Goal: Check status: Check status

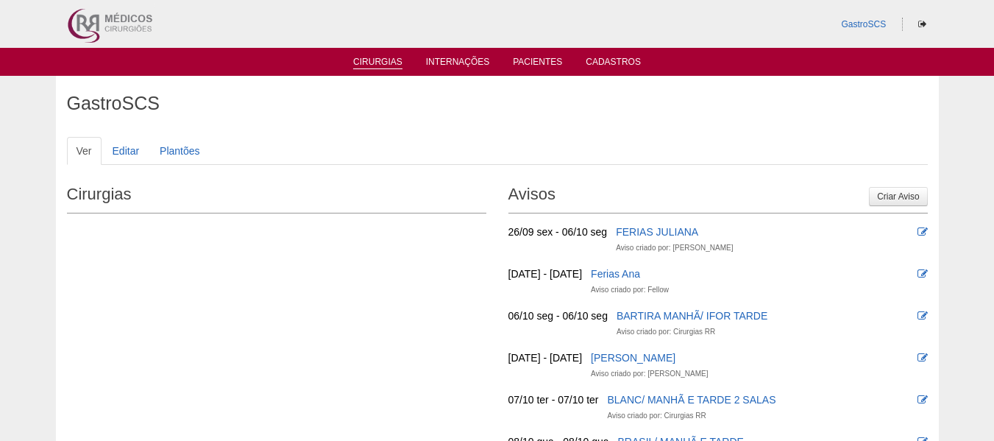
click at [377, 57] on link "Cirurgias" at bounding box center [377, 63] width 49 height 13
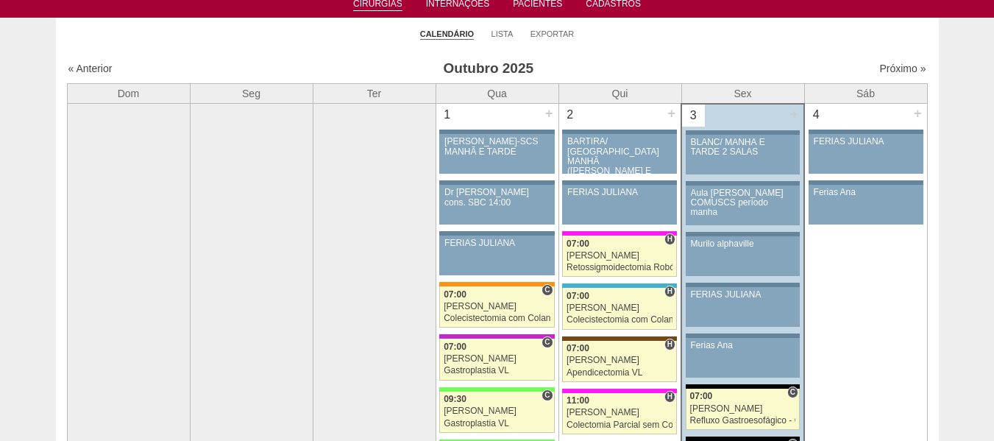
scroll to position [147, 0]
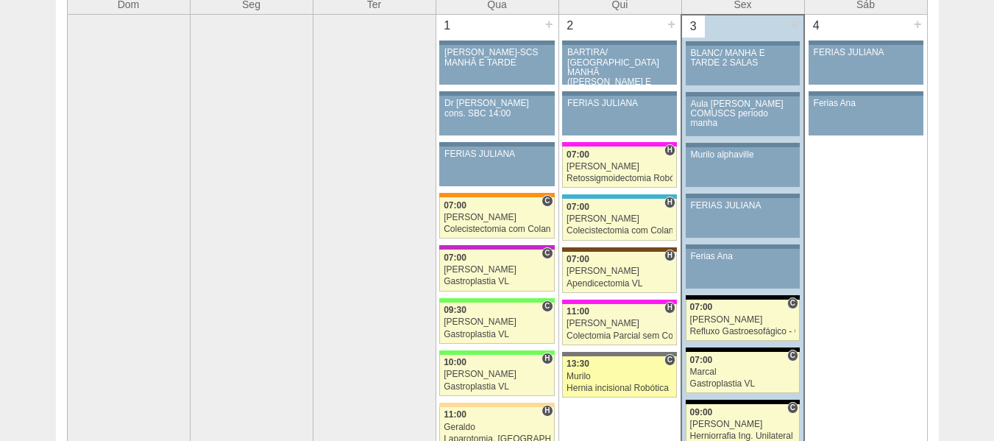
click at [601, 373] on div "Murilo" at bounding box center [620, 377] width 106 height 10
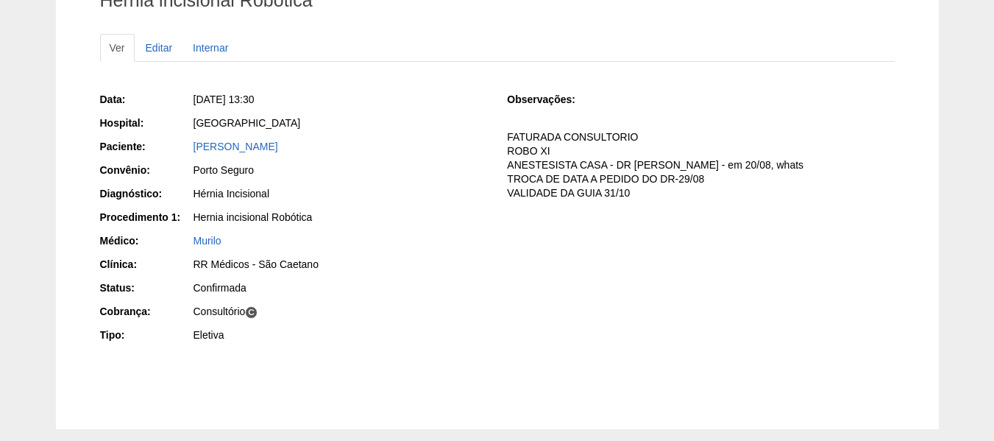
scroll to position [147, 0]
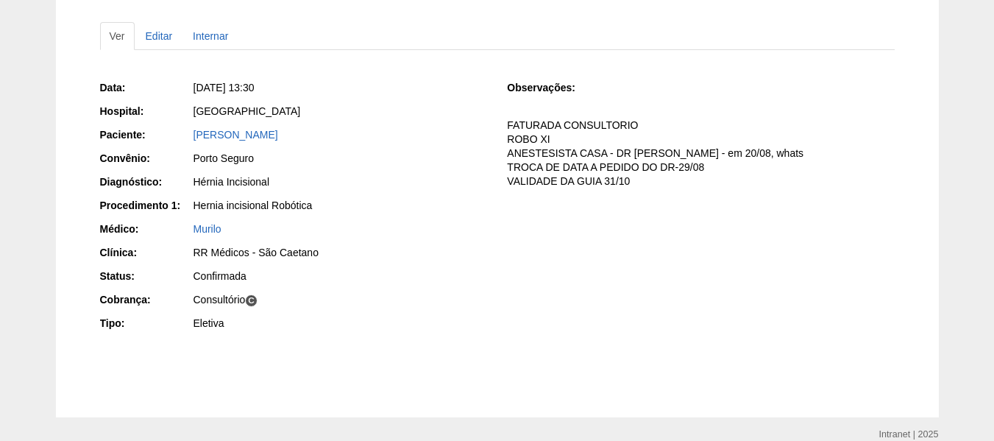
drag, startPoint x: 500, startPoint y: 124, endPoint x: 631, endPoint y: 140, distance: 131.9
click at [631, 140] on div "Data: Qui, 02/10/2025 - 13:30 Hospital: Santa Catarina Paciente: CLAUDIANO JORG…" at bounding box center [497, 207] width 795 height 264
click at [582, 305] on div "Data: Qui, 02/10/2025 - 13:30 Hospital: Santa Catarina Paciente: CLAUDIANO JORG…" at bounding box center [497, 207] width 795 height 264
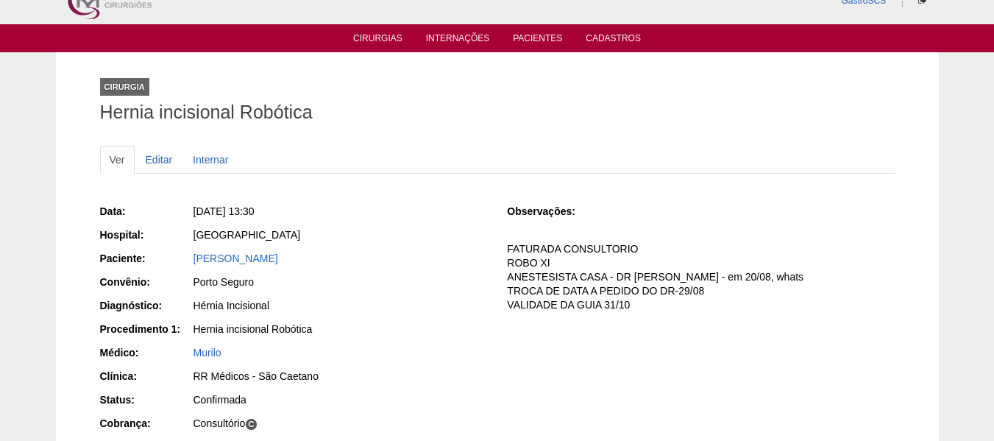
scroll to position [0, 0]
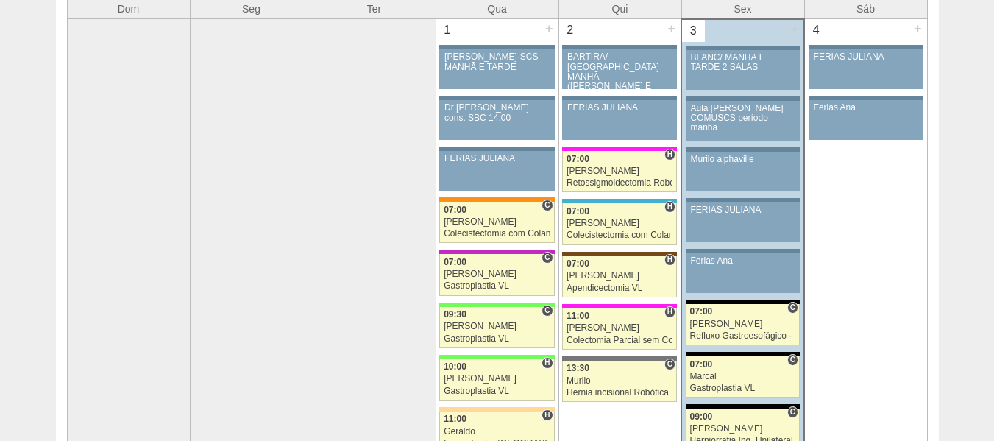
scroll to position [216, 0]
